Goal: Contribute content: Add original content to the website for others to see

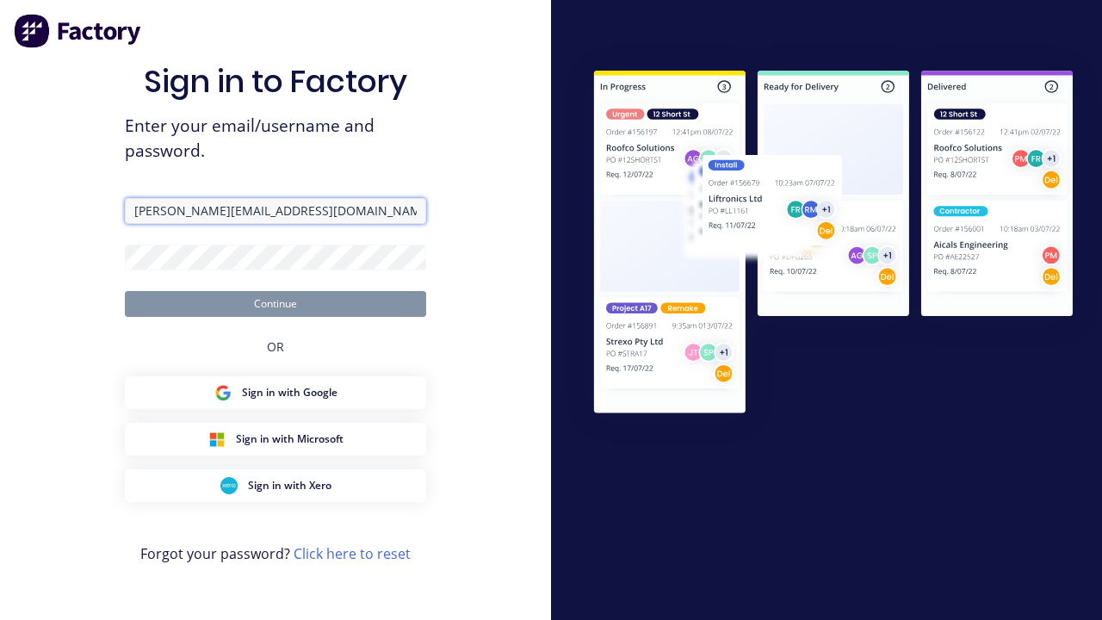
type input "[PERSON_NAME][EMAIL_ADDRESS][DOMAIN_NAME]"
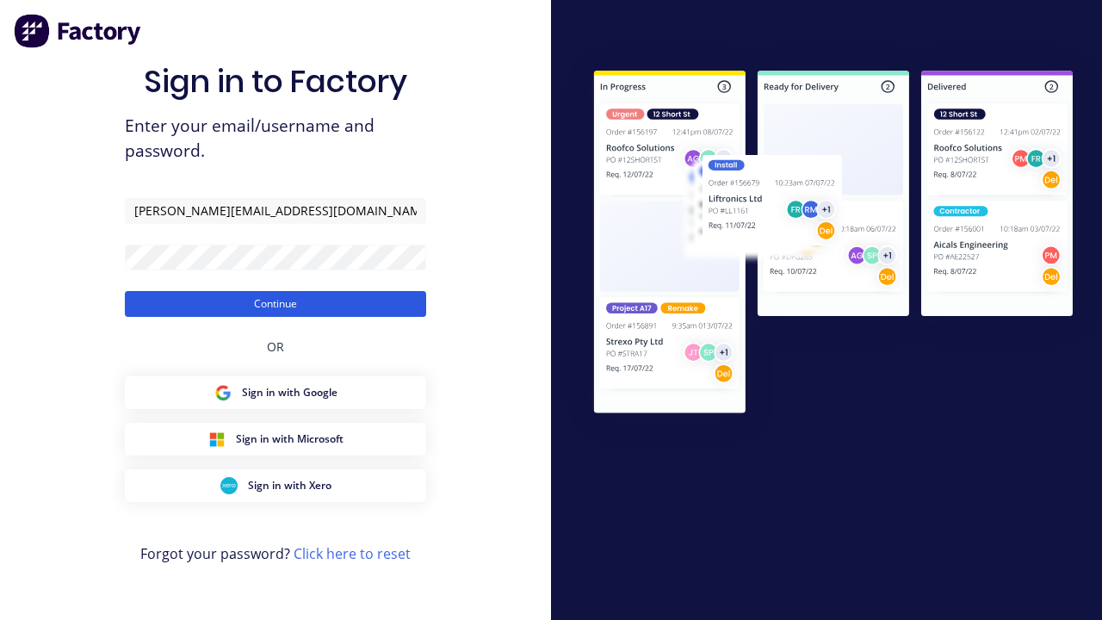
click at [276, 303] on button "Continue" at bounding box center [275, 304] width 301 height 26
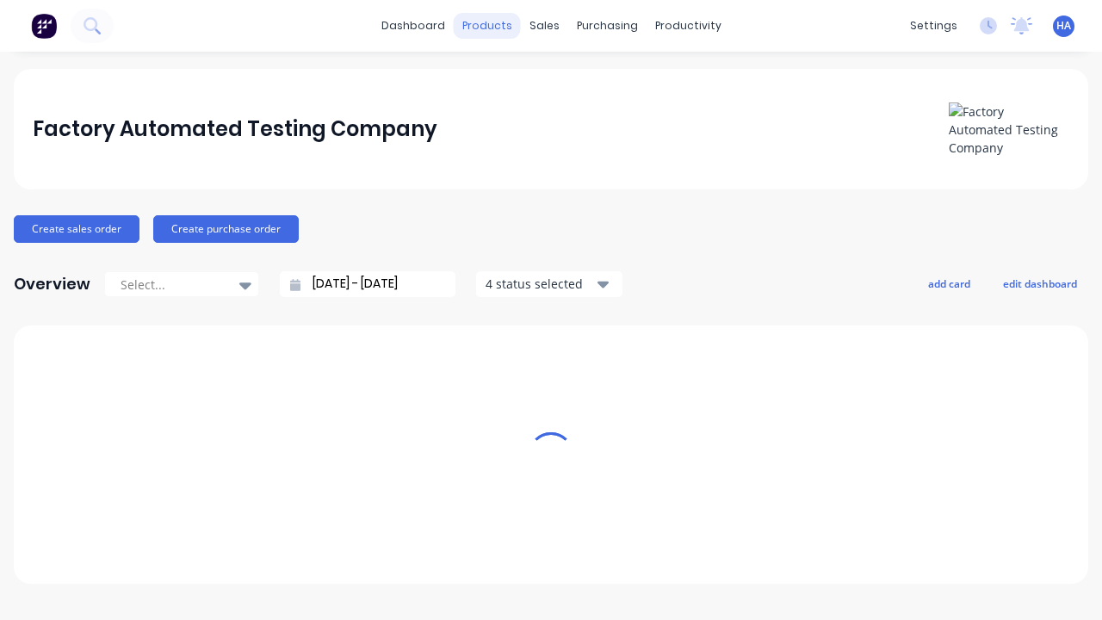
click at [493, 26] on div "products" at bounding box center [487, 26] width 67 height 26
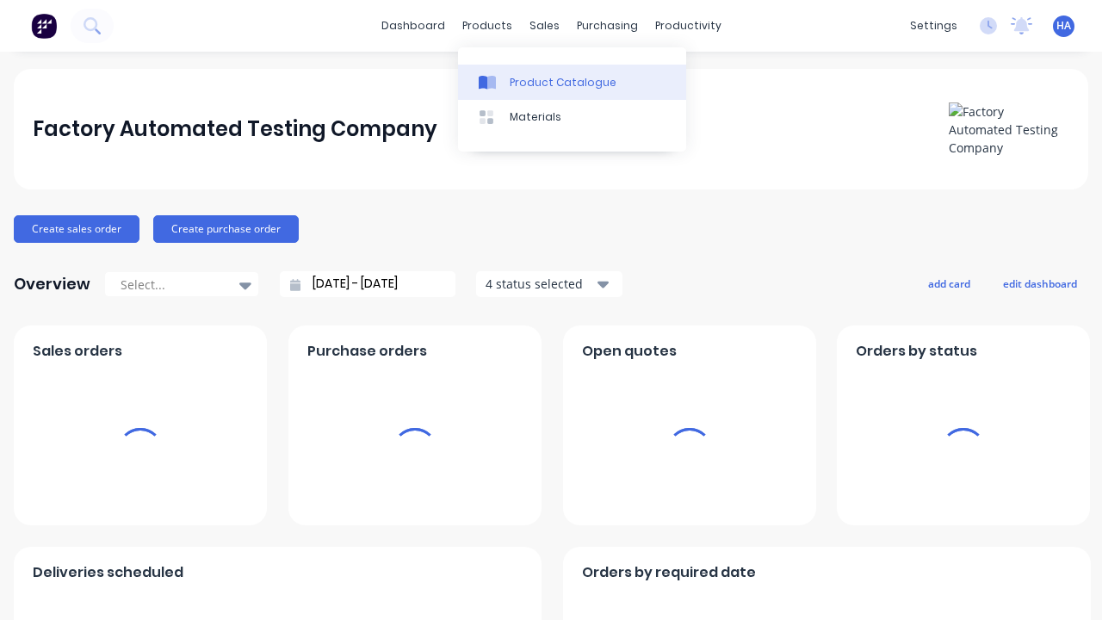
click at [572, 82] on div "Product Catalogue" at bounding box center [563, 82] width 107 height 15
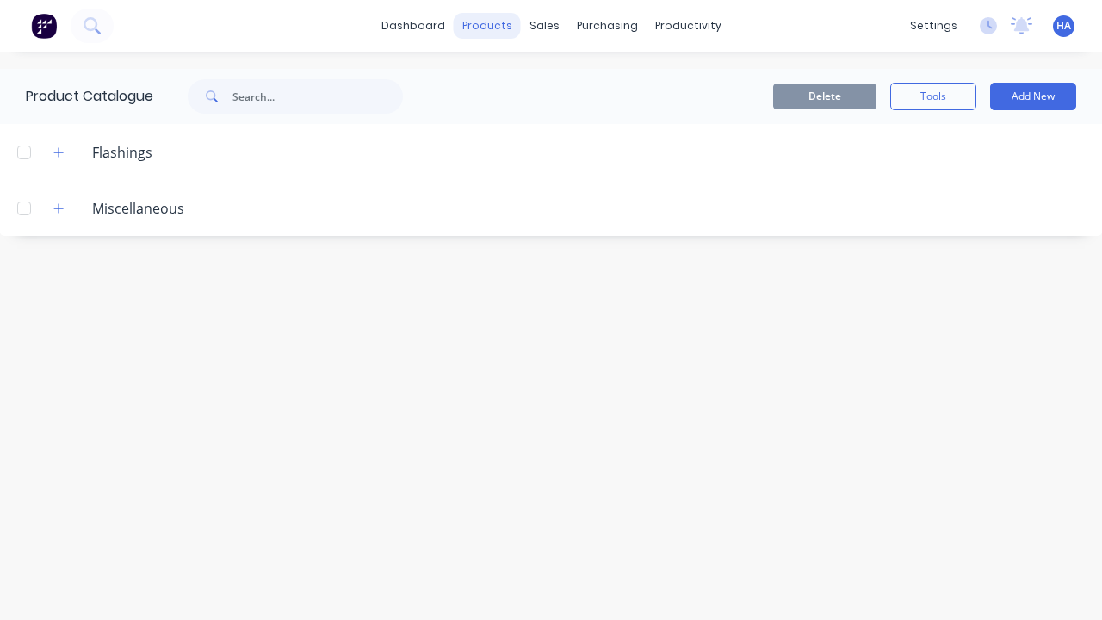
click at [489, 26] on div "products" at bounding box center [487, 26] width 67 height 26
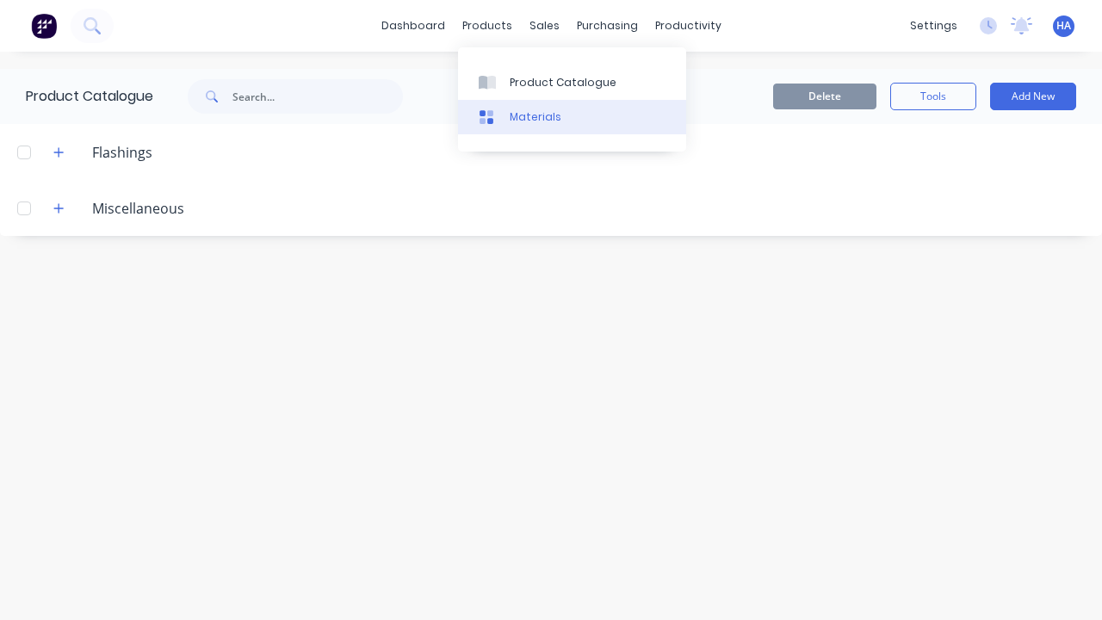
click at [572, 116] on link "Materials" at bounding box center [572, 117] width 228 height 34
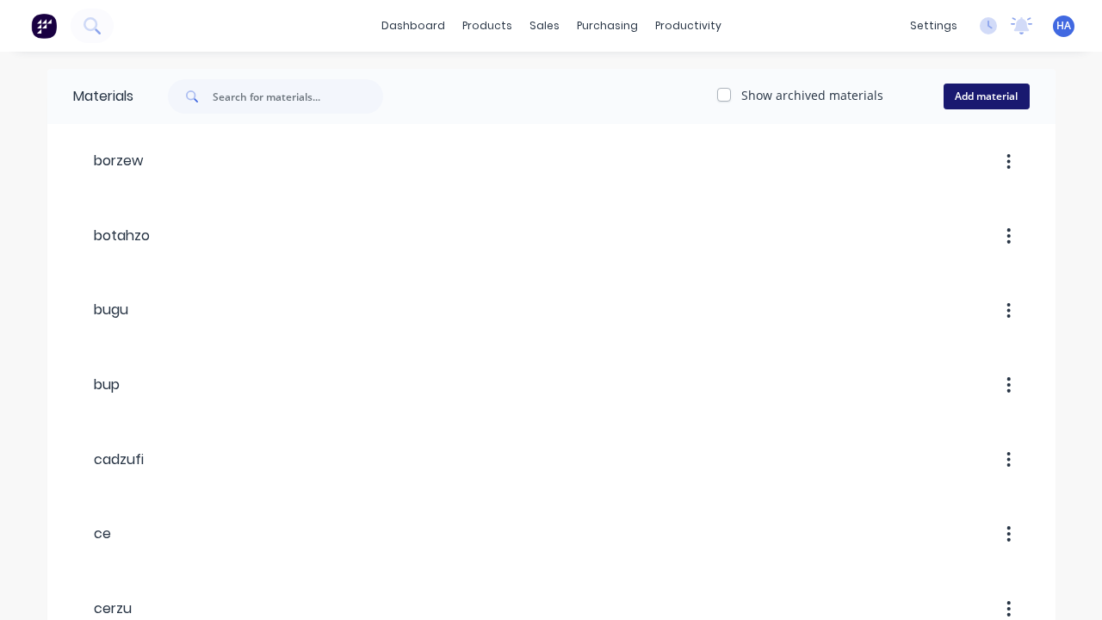
click at [986, 96] on button "Add material" at bounding box center [987, 97] width 86 height 26
